Goal: Register for event/course

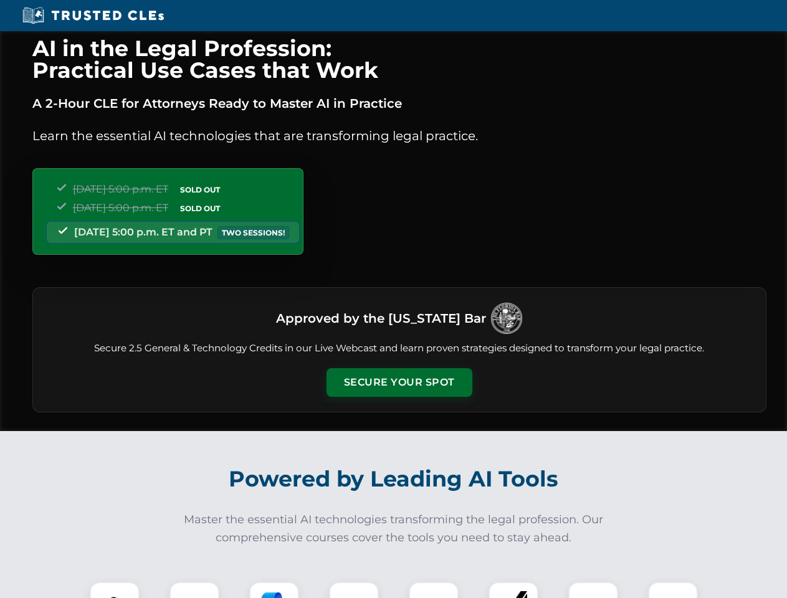
click at [399, 382] on button "Secure Your Spot" at bounding box center [399, 382] width 146 height 29
click at [115, 590] on img at bounding box center [115, 607] width 36 height 36
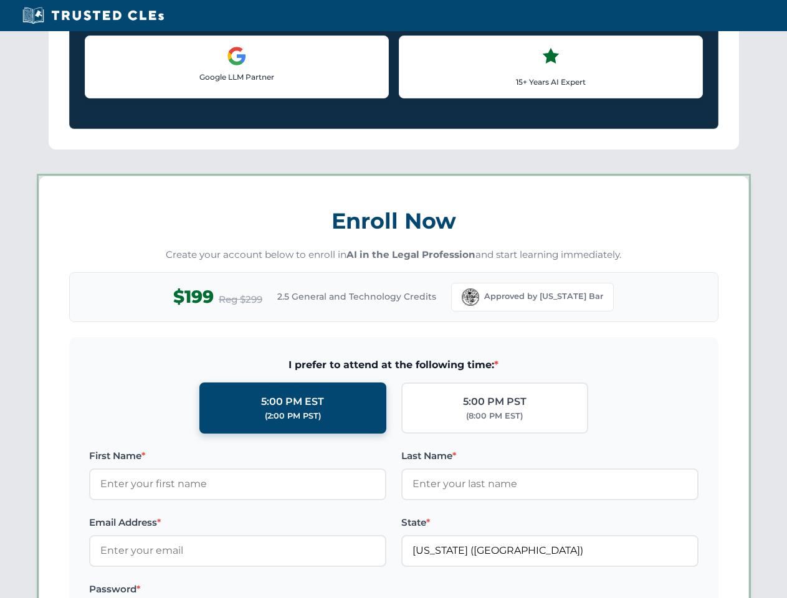
click at [274, 590] on label "Password *" at bounding box center [237, 589] width 297 height 15
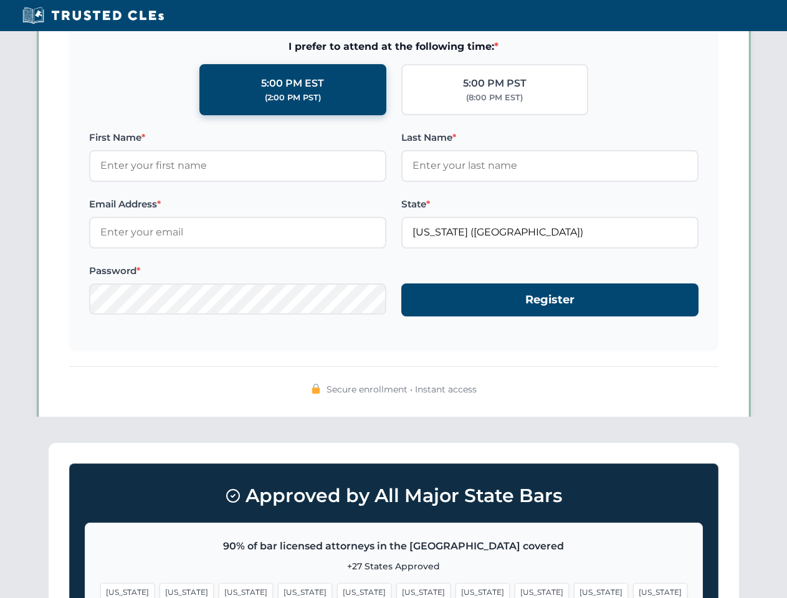
click at [574, 590] on span "[US_STATE]" at bounding box center [601, 592] width 54 height 18
